Goal: Find specific page/section: Find specific page/section

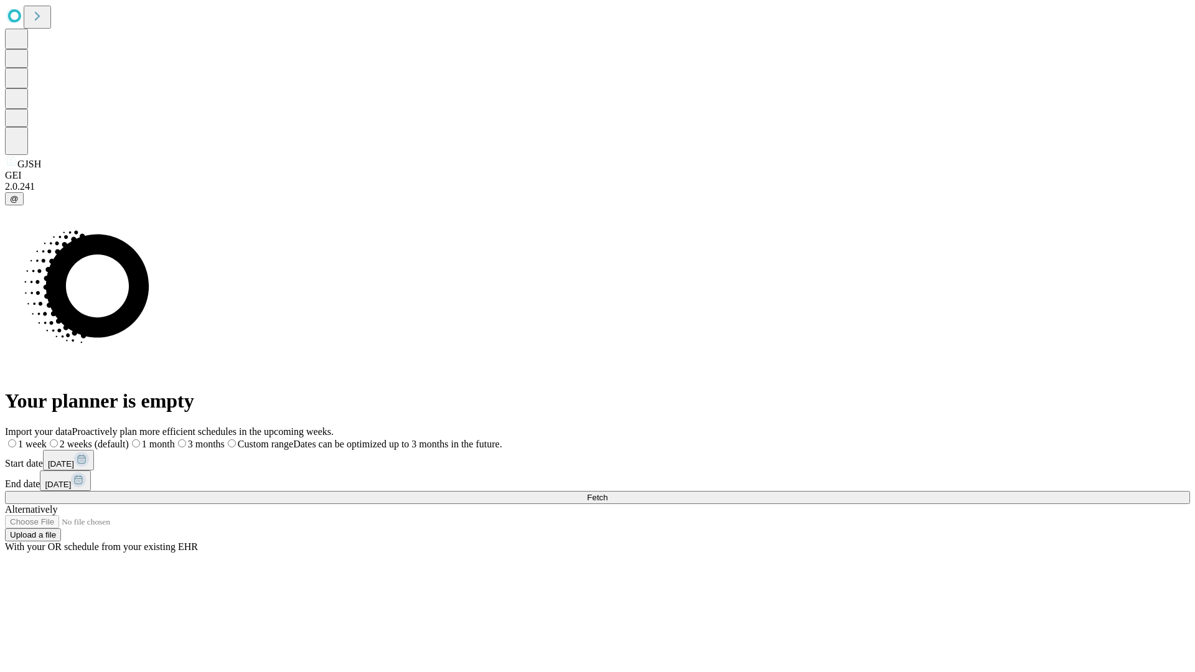
click at [607, 493] on span "Fetch" at bounding box center [597, 497] width 21 height 9
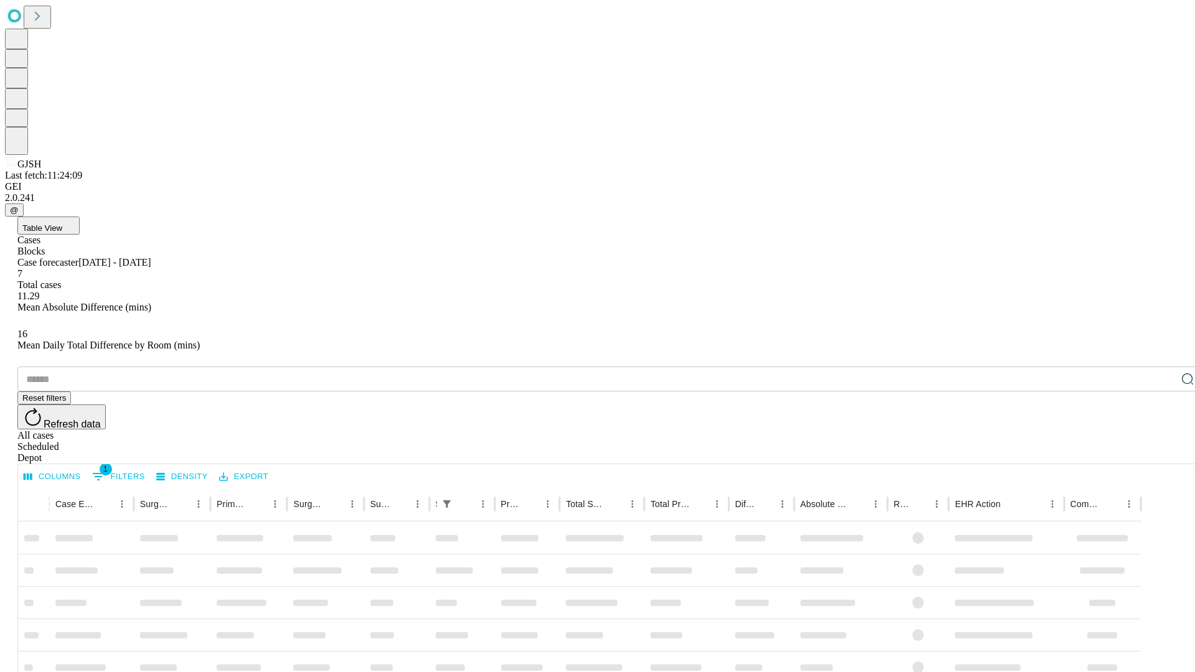
click at [62, 223] on span "Table View" at bounding box center [42, 227] width 40 height 9
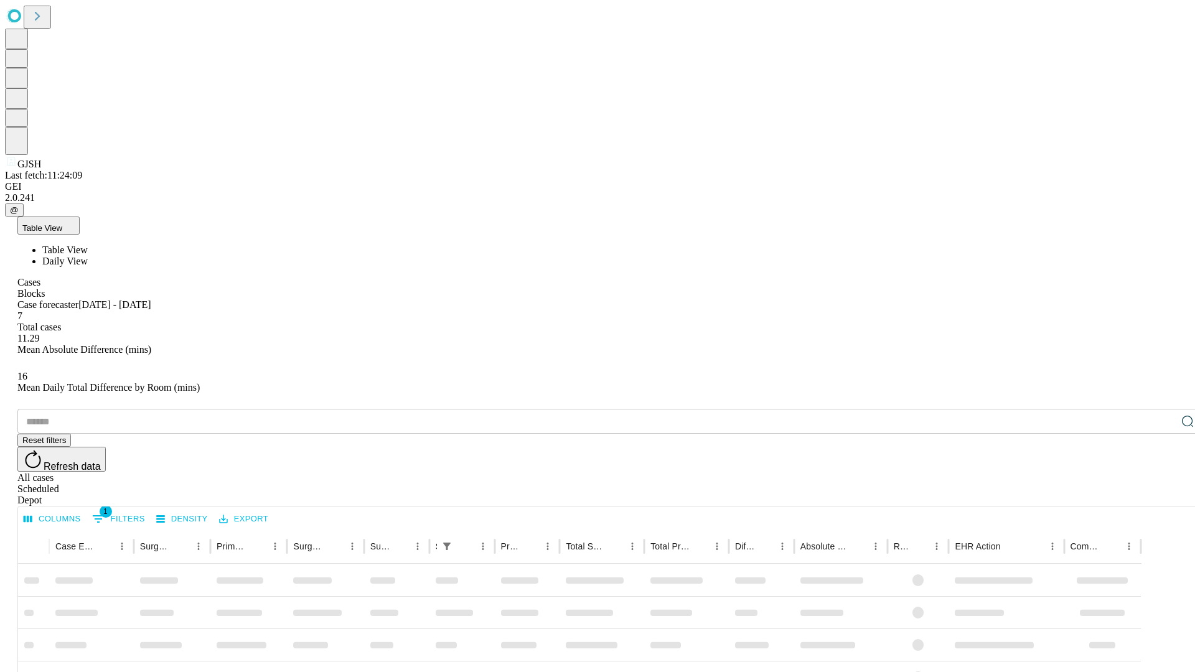
click at [88, 256] on span "Daily View" at bounding box center [64, 261] width 45 height 11
